Goal: Book appointment/travel/reservation

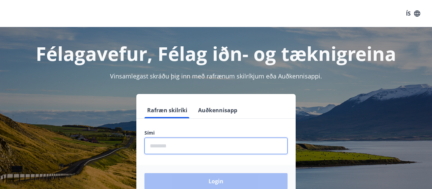
click at [205, 143] on input "phone" at bounding box center [215, 145] width 143 height 17
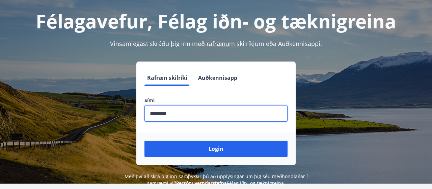
scroll to position [34, 0]
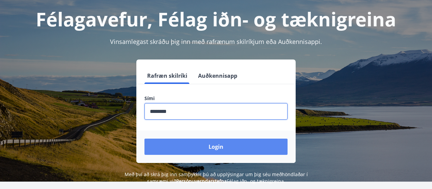
type input "********"
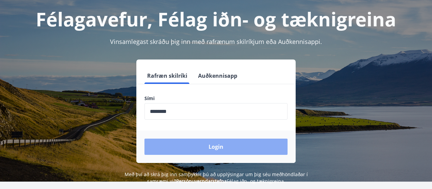
click at [218, 151] on button "Login" at bounding box center [215, 146] width 143 height 16
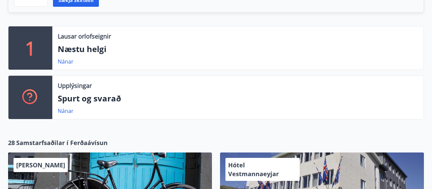
scroll to position [186, 0]
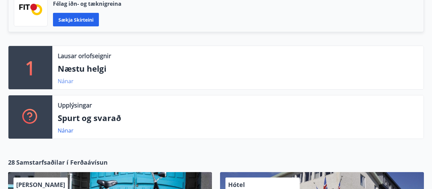
click at [66, 80] on link "Nánar" at bounding box center [66, 80] width 16 height 7
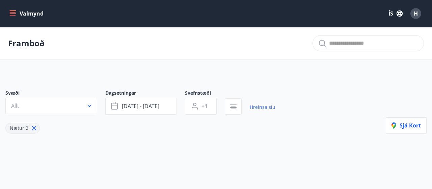
type input "*"
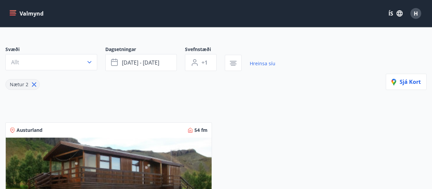
scroll to position [44, 0]
click at [138, 64] on span "[DATE] - [DATE]" at bounding box center [140, 61] width 37 height 7
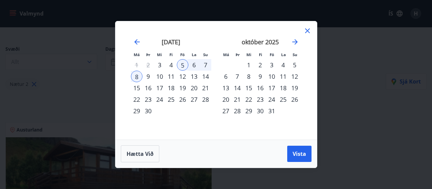
click at [260, 89] on div "16" at bounding box center [259, 87] width 11 height 11
click at [229, 100] on div "20" at bounding box center [225, 98] width 11 height 11
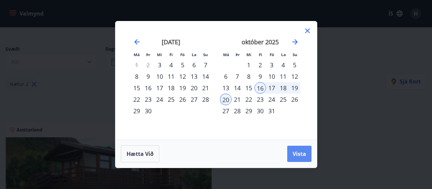
click at [301, 150] on span "Vista" at bounding box center [300, 153] width 14 height 7
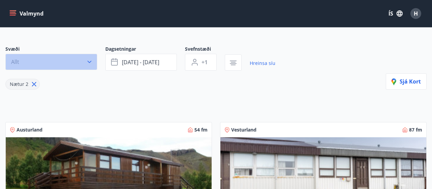
click at [76, 58] on button "Allt" at bounding box center [51, 62] width 92 height 16
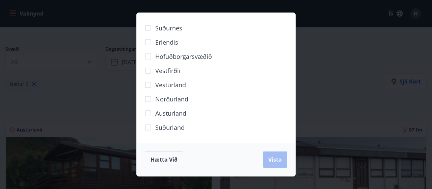
click at [96, 97] on div "Suðurnes Erlendis Höfuðborgarsvæðið [GEOGRAPHIC_DATA] [GEOGRAPHIC_DATA] [GEOGRA…" at bounding box center [216, 94] width 432 height 189
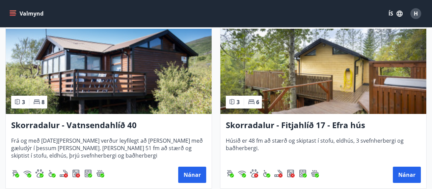
scroll to position [335, 0]
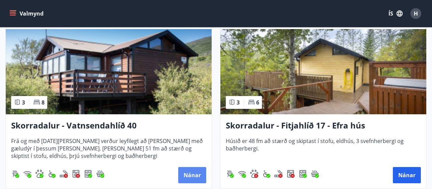
click at [191, 171] on button "Nánar" at bounding box center [192, 175] width 28 height 16
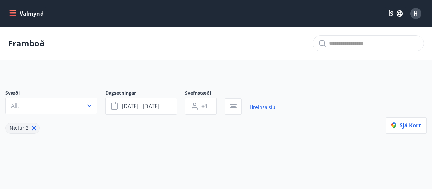
type input "*"
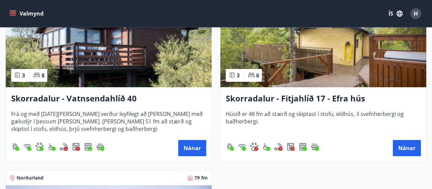
scroll to position [362, 0]
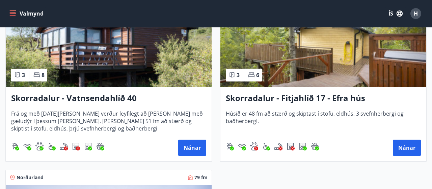
click at [251, 102] on h3 "Skorradalur - Fitjahlíð 17 - Efra hús" at bounding box center [323, 98] width 195 height 12
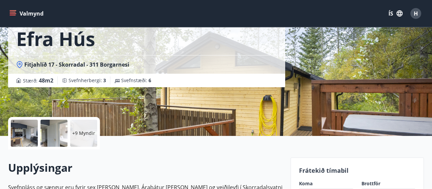
scroll to position [68, 0]
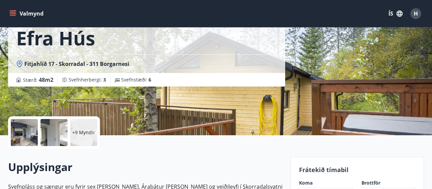
click at [19, 136] on div at bounding box center [24, 132] width 27 height 27
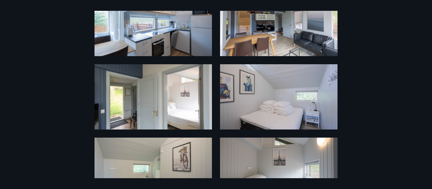
scroll to position [0, 0]
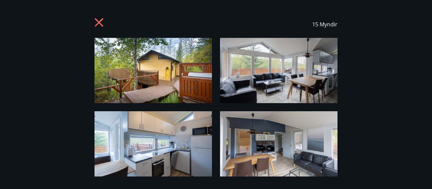
click at [97, 22] on icon at bounding box center [100, 23] width 11 height 11
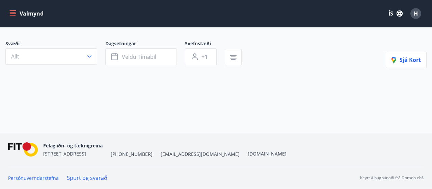
type input "*"
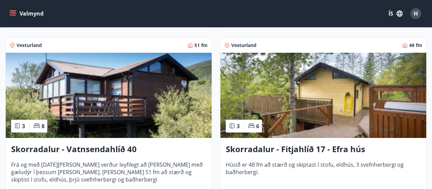
scroll to position [313, 0]
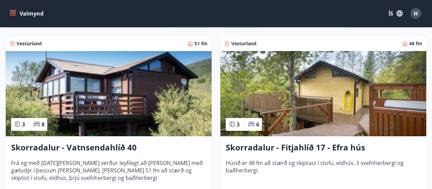
click at [64, 145] on h3 "Skorradalur - Vatnsendahlíð 40" at bounding box center [108, 147] width 195 height 12
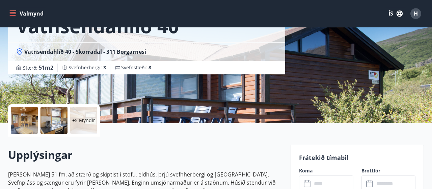
scroll to position [80, 0]
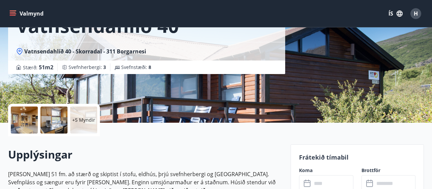
click at [58, 126] on div at bounding box center [54, 119] width 27 height 27
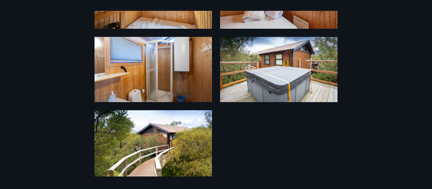
scroll to position [0, 0]
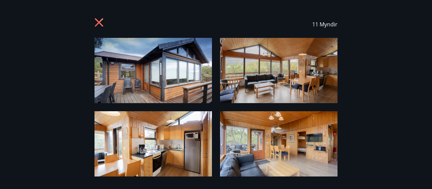
click at [102, 21] on icon at bounding box center [100, 23] width 11 height 11
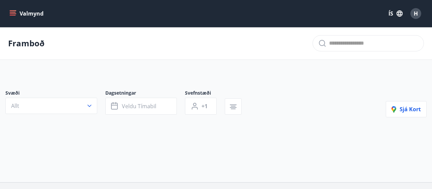
type input "*"
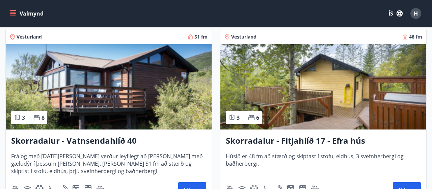
click at [268, 151] on div "Skorradalur - Fitjahlíð 17 - Efra hús [PERSON_NAME] 48 fm að stærð og skiptast …" at bounding box center [323, 166] width 206 height 74
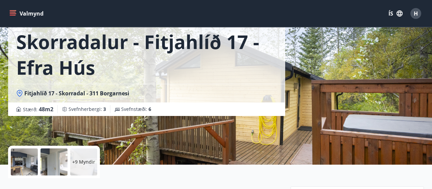
scroll to position [47, 0]
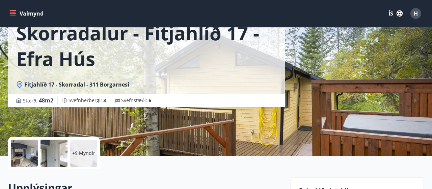
click at [49, 159] on div at bounding box center [54, 152] width 27 height 27
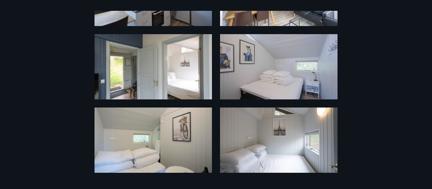
scroll to position [0, 0]
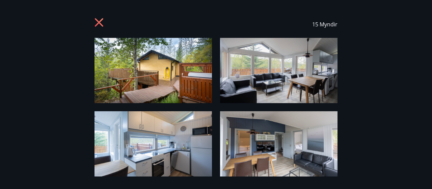
click at [101, 28] on icon at bounding box center [100, 23] width 11 height 11
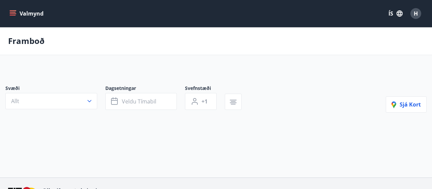
type input "*"
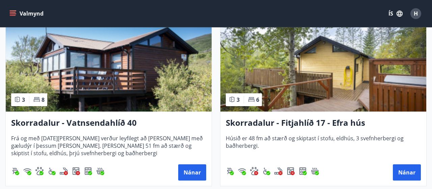
scroll to position [338, 0]
